Goal: Task Accomplishment & Management: Manage account settings

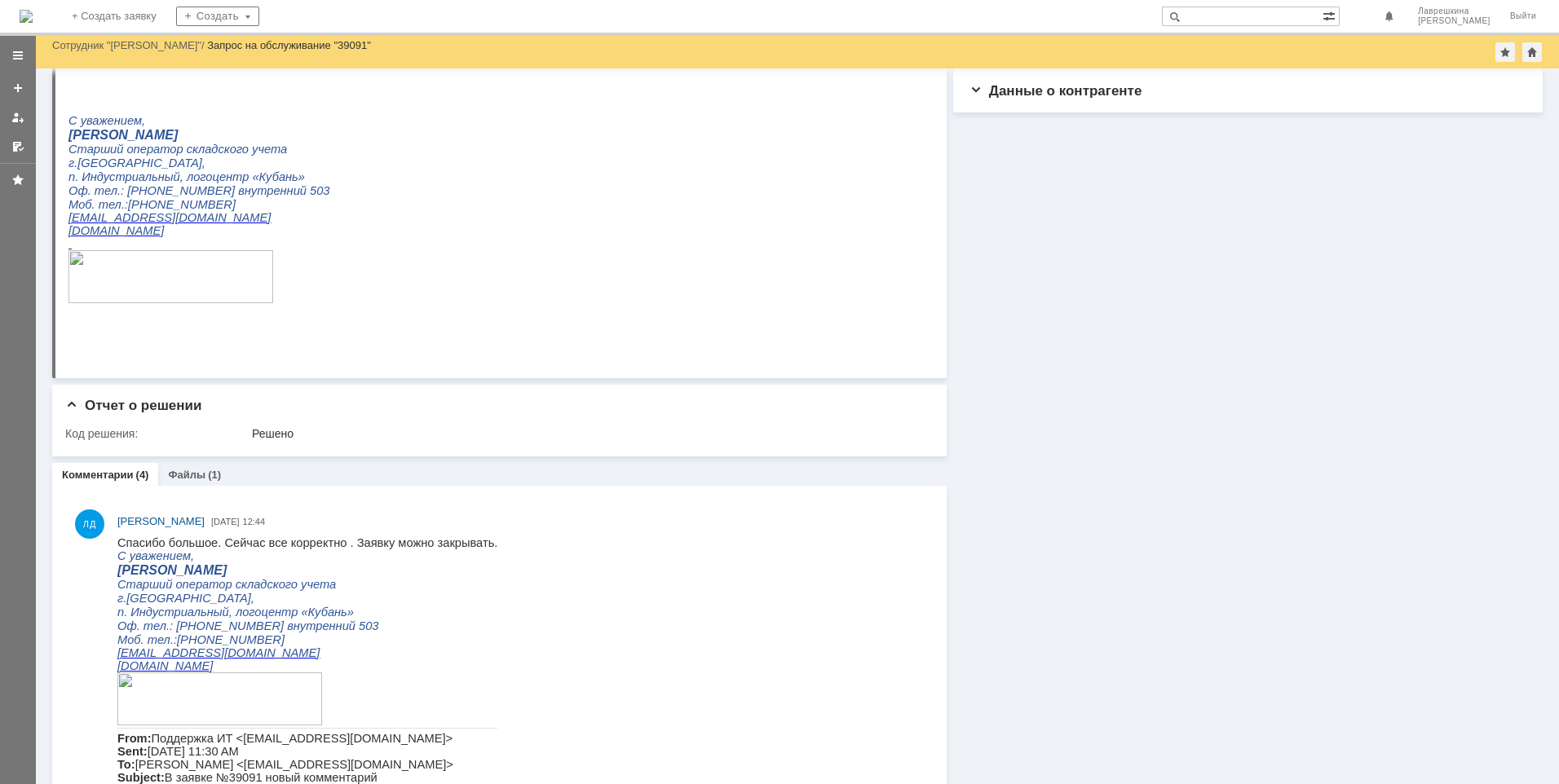
scroll to position [489, 0]
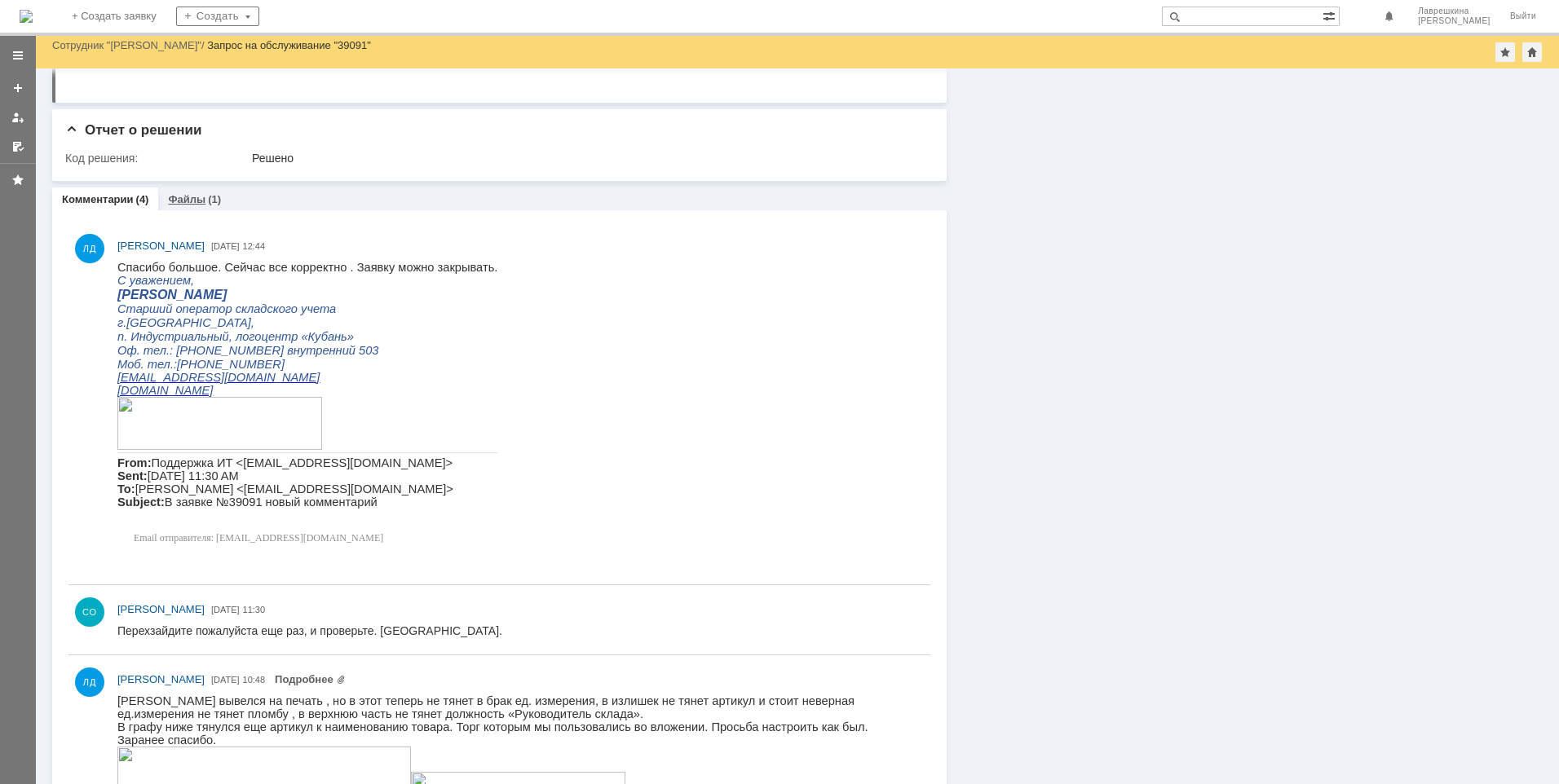
click at [212, 200] on div "(1)" at bounding box center [215, 199] width 13 height 12
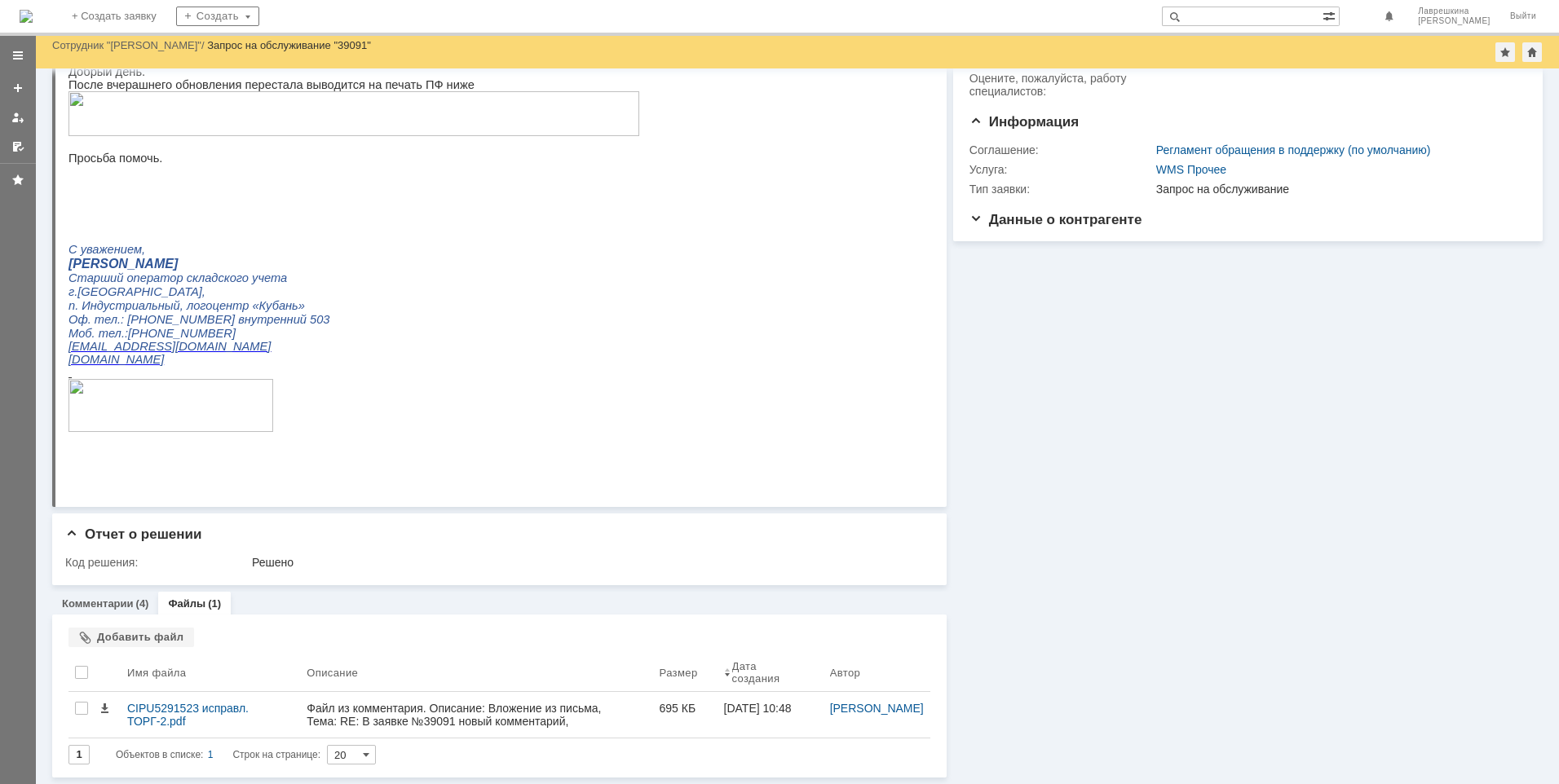
scroll to position [85, 0]
click at [136, 604] on div "(4)" at bounding box center [142, 604] width 13 height 12
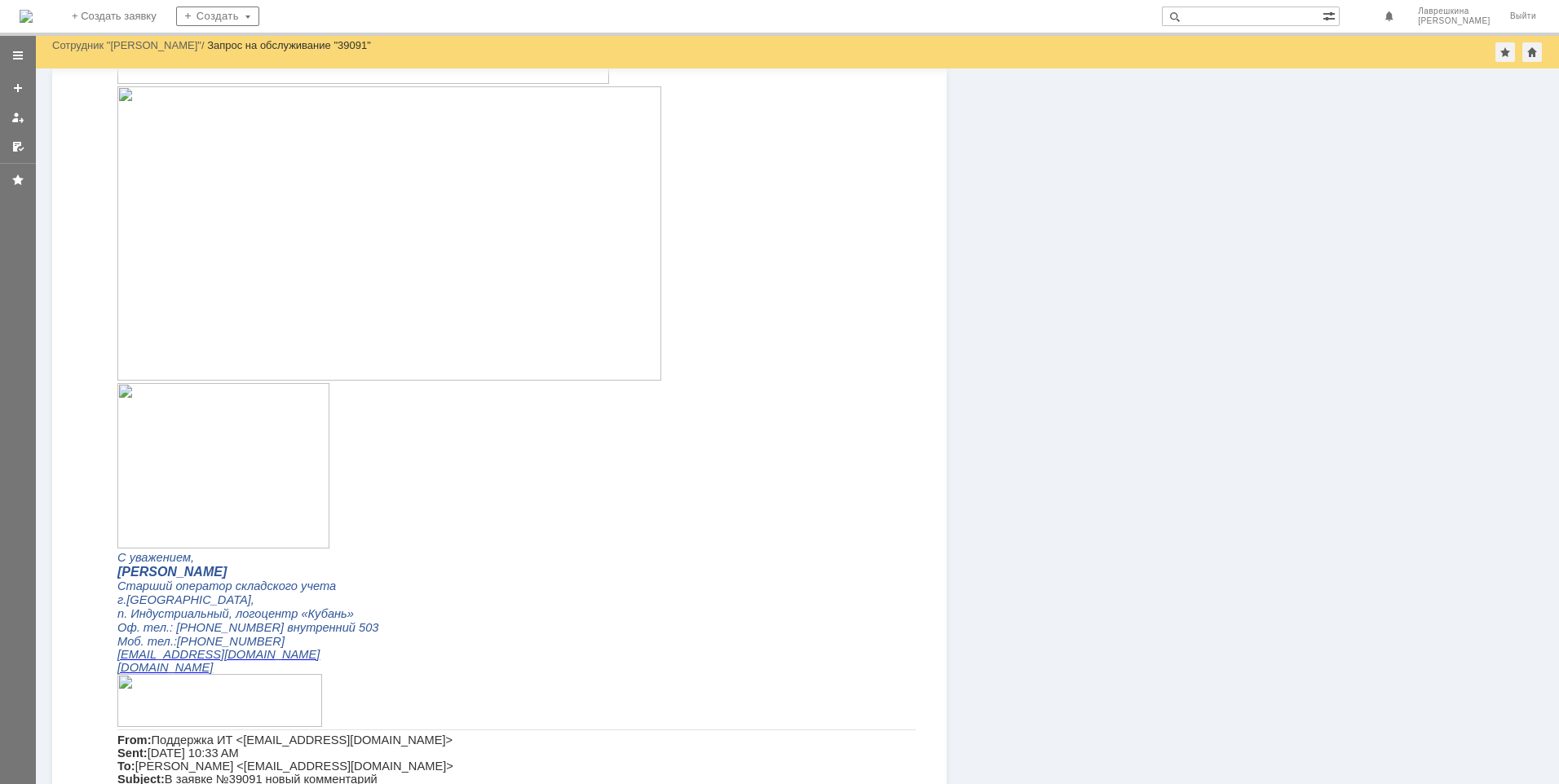
scroll to position [1840, 0]
